Goal: Participate in discussion

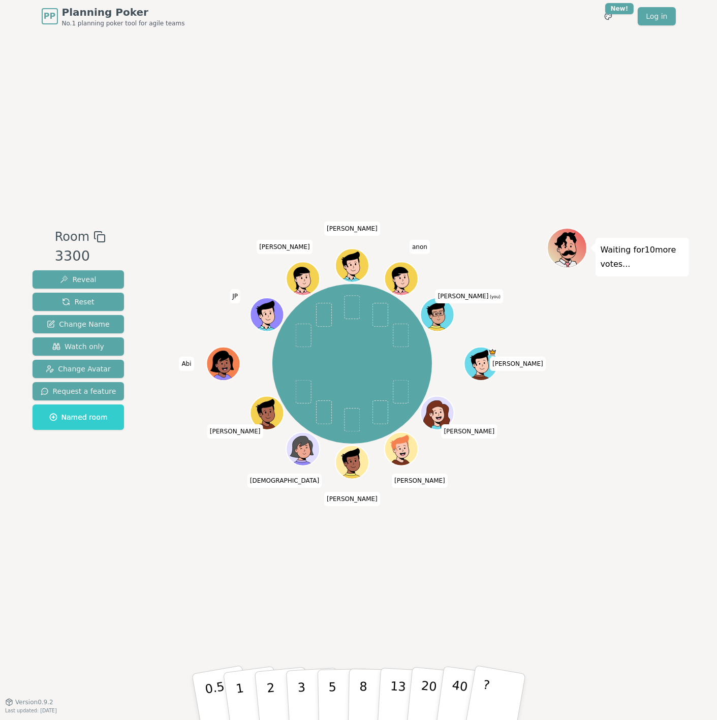
click at [535, 513] on div "Room 3300 Reveal Reset Change Name Watch only Change Avatar Request a feature N…" at bounding box center [358, 367] width 660 height 669
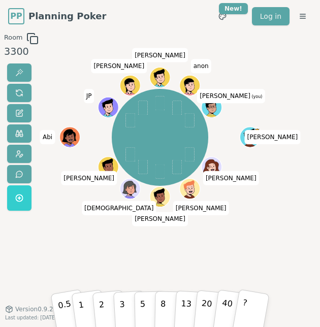
click at [267, 252] on div "Room 3300 [PERSON_NAME] [PERSON_NAME] [PERSON_NAME] JP [PERSON_NAME] anon [PERS…" at bounding box center [160, 172] width 320 height 279
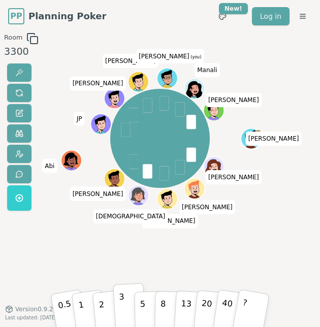
click at [121, 302] on p "3" at bounding box center [122, 307] width 7 height 35
click at [236, 242] on div "[PERSON_NAME] [PERSON_NAME] [PERSON_NAME] JP [PERSON_NAME] [PERSON_NAME] (you) …" at bounding box center [160, 172] width 163 height 279
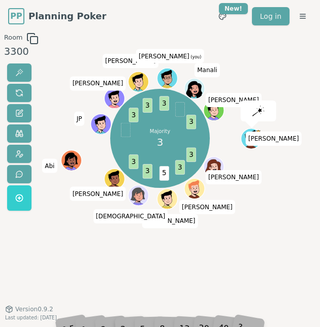
click at [171, 271] on div "Majority 3 3 3 5 3 3 3 3 3 3 [PERSON_NAME] [PERSON_NAME] [PERSON_NAME] JP [PERS…" at bounding box center [160, 172] width 163 height 279
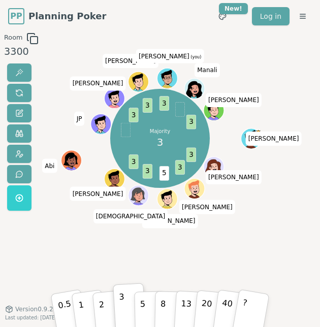
click at [173, 268] on div "Majority 3 3 3 5 3 3 3 3 3 3 [PERSON_NAME] [PERSON_NAME] [PERSON_NAME] JP [PERS…" at bounding box center [160, 172] width 163 height 279
click at [174, 267] on div "Majority 3 3 3 5 3 3 3 3 3 3 3 3 [PERSON_NAME] [PERSON_NAME] [PERSON_NAME] JP […" at bounding box center [160, 172] width 163 height 279
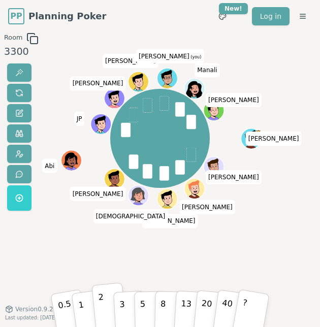
click at [100, 303] on p "2" at bounding box center [102, 307] width 9 height 35
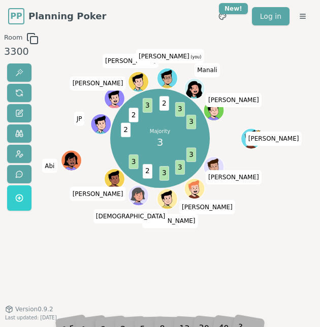
click at [227, 248] on div "Majority 3 3 3 3 2 3 2 2 3 2 3 3 [PERSON_NAME] [PERSON_NAME] [PERSON_NAME] JP […" at bounding box center [160, 172] width 163 height 279
click at [225, 242] on div "Majority 3 3 3 3 2 3 2 2 3 2 3 3 [PERSON_NAME] [PERSON_NAME] [PERSON_NAME] JP […" at bounding box center [160, 172] width 163 height 279
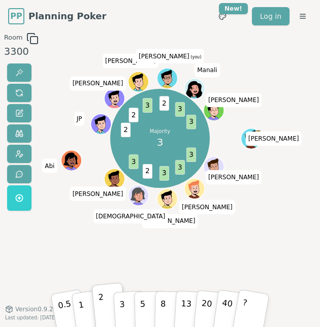
click at [225, 241] on div "Majority 3 3 3 3 2 3 2 2 3 2 3 3 [PERSON_NAME] [PERSON_NAME] [PERSON_NAME] JP […" at bounding box center [160, 172] width 163 height 279
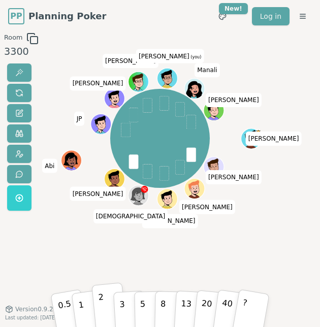
click at [108, 306] on button "2" at bounding box center [108, 306] width 35 height 48
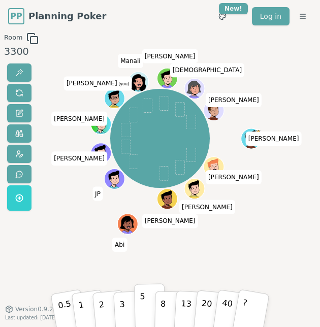
click at [141, 308] on p "5" at bounding box center [143, 307] width 6 height 35
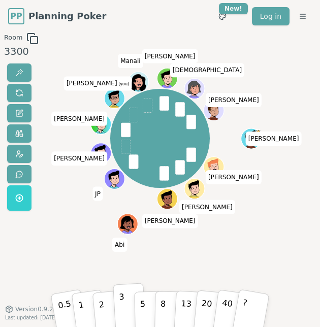
click at [118, 307] on button "3" at bounding box center [129, 306] width 33 height 47
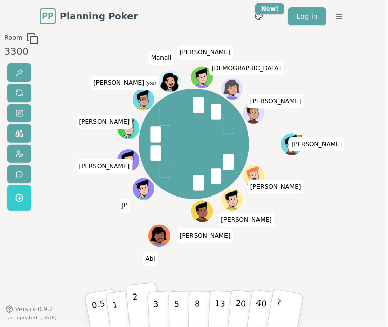
click at [134, 302] on p "2" at bounding box center [136, 307] width 9 height 35
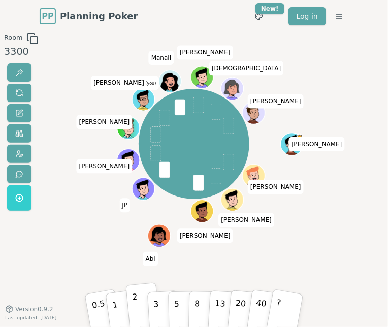
click at [142, 303] on button "2" at bounding box center [142, 306] width 35 height 48
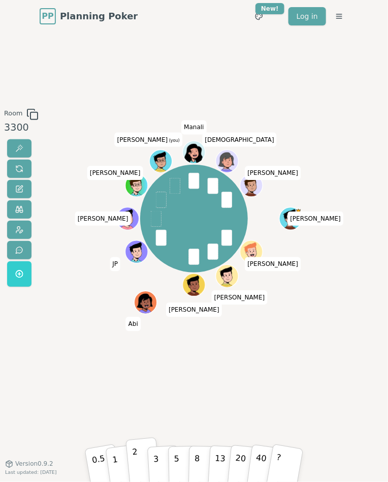
click at [133, 452] on p "2" at bounding box center [136, 461] width 9 height 35
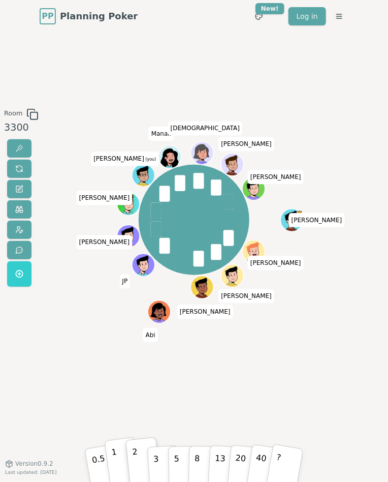
click at [112, 462] on button "1" at bounding box center [123, 460] width 37 height 49
click at [133, 461] on button "2" at bounding box center [142, 461] width 35 height 48
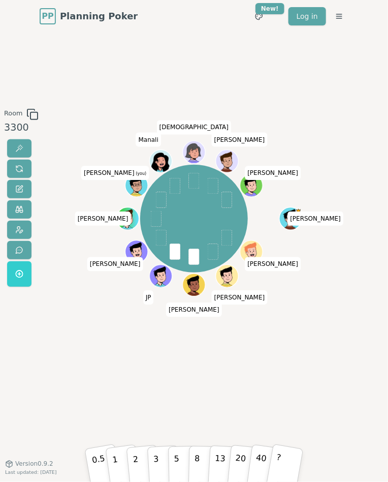
click at [331, 359] on div "Room 3300 [PERSON_NAME] [PERSON_NAME] [PERSON_NAME] JP [PERSON_NAME] [PERSON_NA…" at bounding box center [194, 247] width 388 height 279
click at [131, 458] on button "2" at bounding box center [142, 461] width 35 height 48
click at [262, 396] on div "Room 3300 [PERSON_NAME] [PERSON_NAME] [PERSON_NAME] JP [PERSON_NAME] [PERSON_NA…" at bounding box center [194, 248] width 388 height 431
click at [228, 403] on div "Room 3300 [PERSON_NAME] [PERSON_NAME] [PERSON_NAME] JP [PERSON_NAME] [PERSON_NA…" at bounding box center [194, 248] width 388 height 431
click at [222, 394] on div "Room 3300 [PERSON_NAME] [PERSON_NAME] [PERSON_NAME] JP [PERSON_NAME] [PERSON_NA…" at bounding box center [194, 248] width 388 height 431
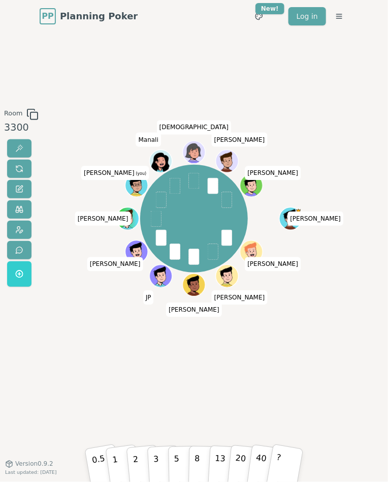
click at [278, 353] on div "[PERSON_NAME] [PERSON_NAME] [PERSON_NAME] JP [PERSON_NAME] [PERSON_NAME] (you) …" at bounding box center [194, 247] width 204 height 279
click at [138, 451] on button "2" at bounding box center [142, 461] width 35 height 48
click at [210, 398] on div "Room 3300 [PERSON_NAME] [PERSON_NAME] [PERSON_NAME] JP [PERSON_NAME] [PERSON_NA…" at bounding box center [194, 248] width 388 height 431
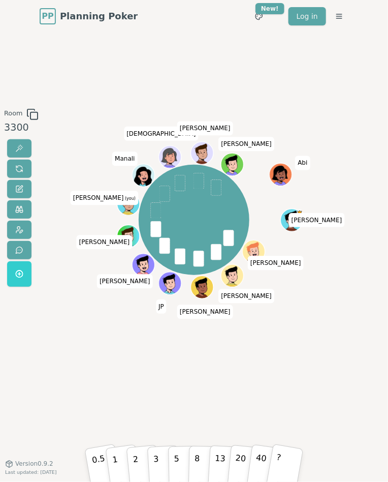
click at [86, 351] on div "Room 3300 [PERSON_NAME] [PERSON_NAME] [PERSON_NAME] JP [PERSON_NAME] [PERSON_NA…" at bounding box center [194, 247] width 388 height 279
click at [164, 462] on button "3" at bounding box center [163, 460] width 33 height 47
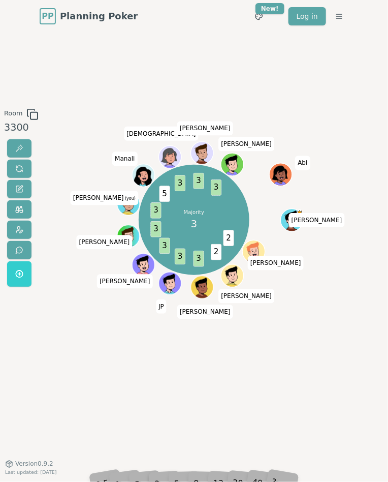
click at [210, 337] on div "Majority 3 2 2 3 3 3 3 3 5 3 3 3 [PERSON_NAME] [PERSON_NAME] [PERSON_NAME] [PER…" at bounding box center [194, 247] width 204 height 279
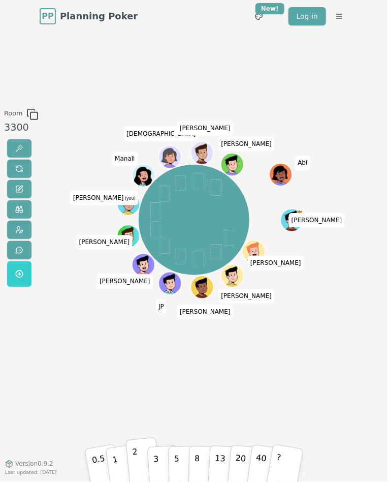
drag, startPoint x: 134, startPoint y: 461, endPoint x: 145, endPoint y: 453, distance: 13.8
click at [134, 460] on p "2" at bounding box center [136, 461] width 9 height 35
click at [250, 384] on div "[PERSON_NAME] [PERSON_NAME] [PERSON_NAME] JP [PERSON_NAME] [PERSON_NAME] (you) …" at bounding box center [194, 247] width 204 height 279
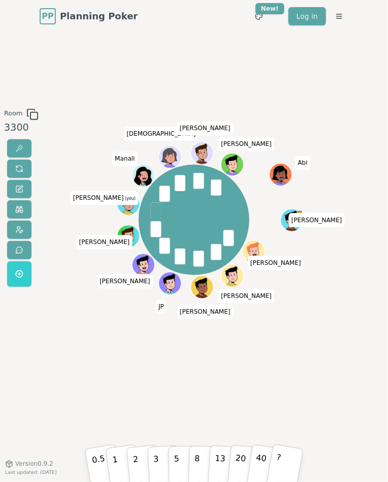
click at [59, 323] on div "Room 3300 [PERSON_NAME] [PERSON_NAME] [PERSON_NAME] JP [PERSON_NAME] [PERSON_NA…" at bounding box center [194, 247] width 388 height 279
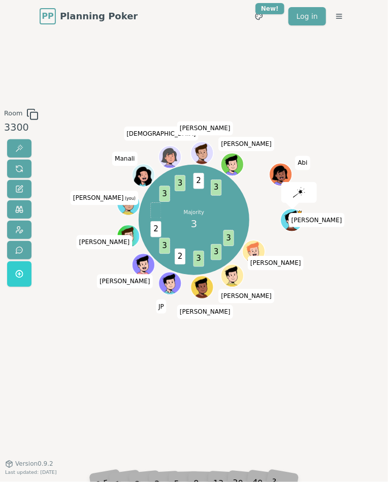
click at [180, 395] on div "Room 3300 Majority 3 3 3 3 2 3 2 3 3 2 3 [PERSON_NAME] [PERSON_NAME] [PERSON_NA…" at bounding box center [194, 248] width 388 height 431
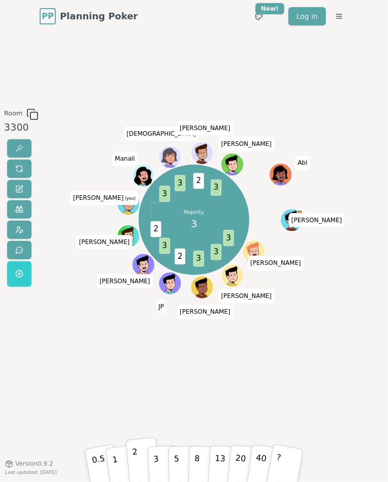
click at [138, 463] on button "2" at bounding box center [142, 461] width 35 height 48
click at [156, 463] on p "3" at bounding box center [156, 461] width 7 height 35
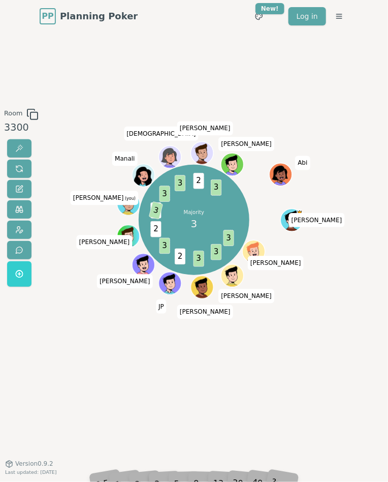
click at [205, 366] on div "Majority 3 3 3 3 2 3 2 2 3 3 3 2 3 [PERSON_NAME] [PERSON_NAME] [PERSON_NAME] JP…" at bounding box center [194, 247] width 204 height 279
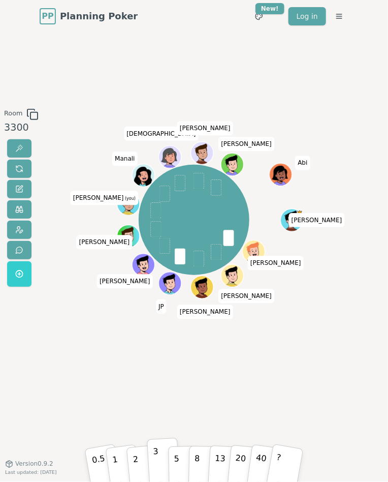
click at [151, 458] on button "3" at bounding box center [163, 460] width 33 height 47
click at [152, 461] on button "3" at bounding box center [163, 460] width 33 height 47
